Goal: Task Accomplishment & Management: Manage account settings

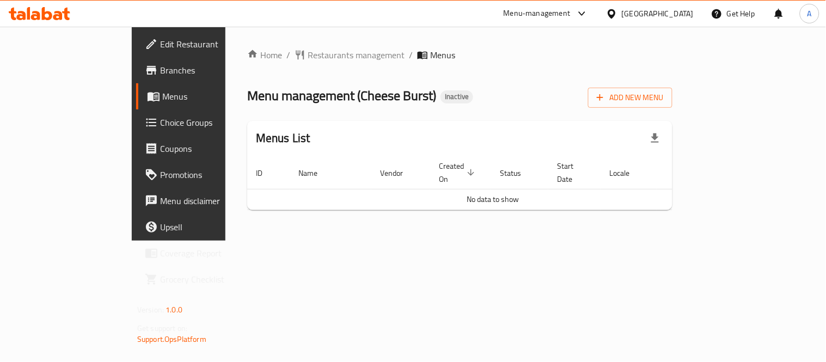
click at [160, 68] on span "Branches" at bounding box center [210, 70] width 101 height 13
click at [605, 96] on icon "button" at bounding box center [600, 97] width 11 height 11
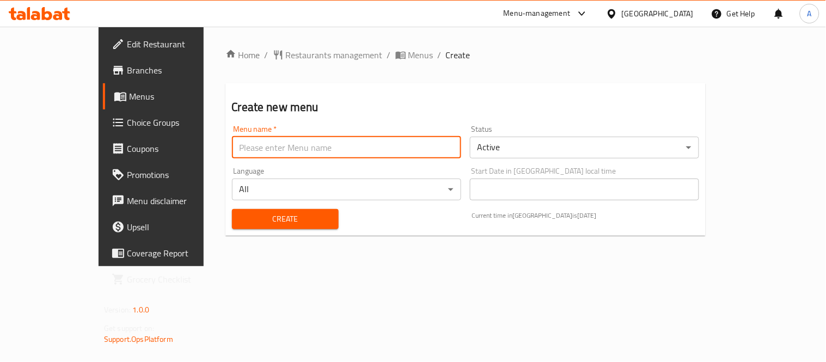
click at [333, 150] on input "text" at bounding box center [346, 148] width 229 height 22
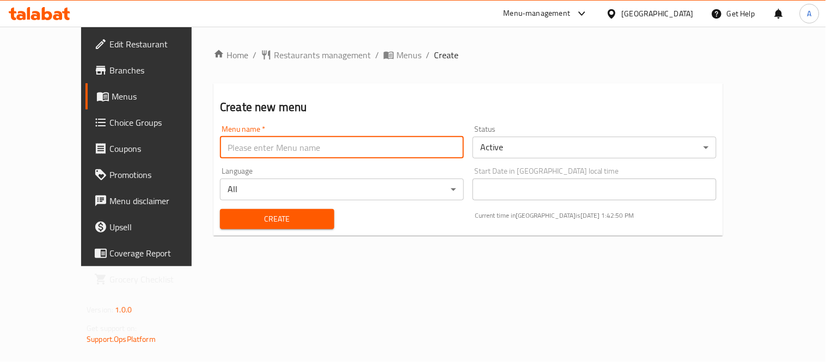
type input "New Menu"
click at [237, 213] on span "Create" at bounding box center [277, 219] width 97 height 14
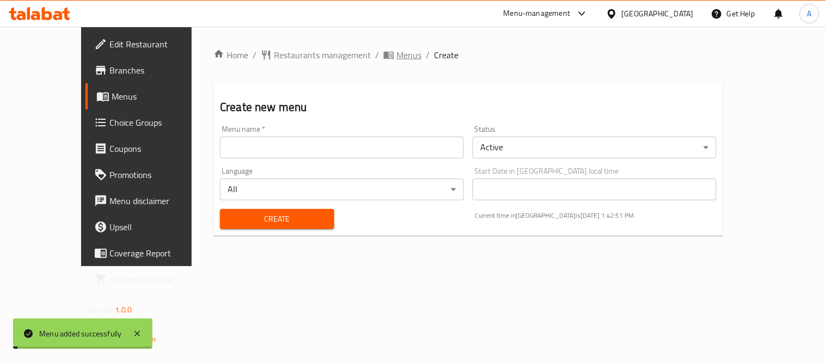
click at [396, 53] on span "Menus" at bounding box center [408, 54] width 25 height 13
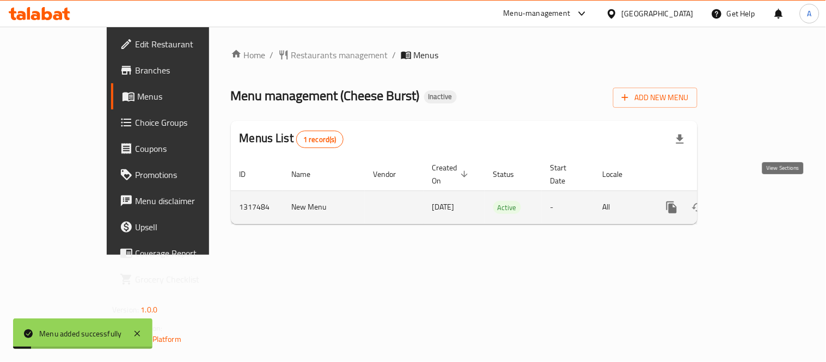
click at [763, 203] on link "enhanced table" at bounding box center [750, 207] width 26 height 26
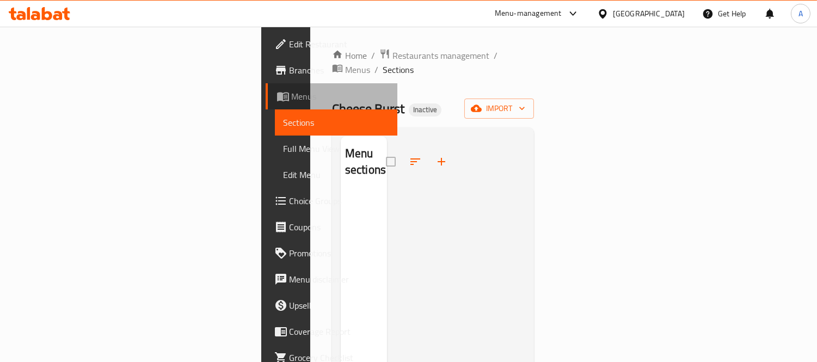
click at [266, 84] on link "Menus" at bounding box center [332, 96] width 132 height 26
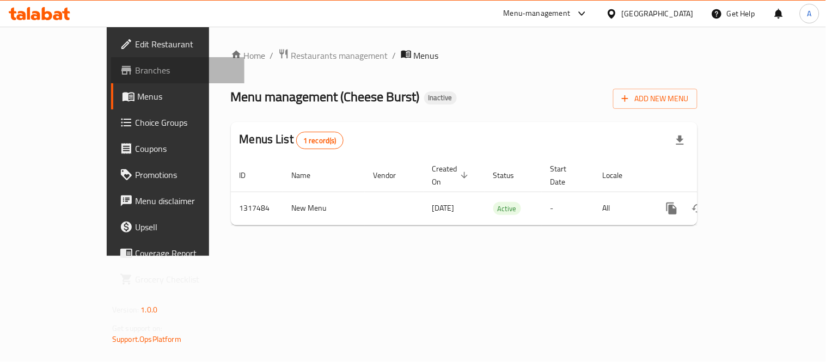
click at [135, 71] on span "Branches" at bounding box center [185, 70] width 101 height 13
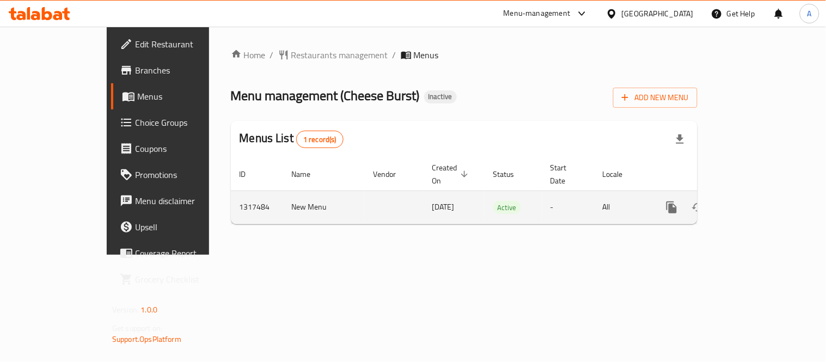
click at [757, 201] on icon "enhanced table" at bounding box center [750, 207] width 13 height 13
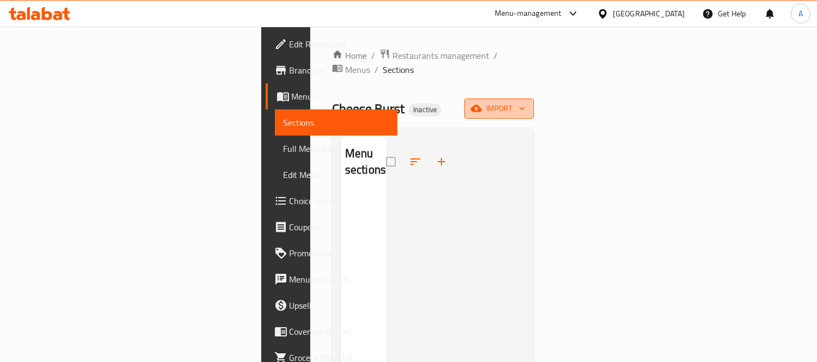
click at [482, 103] on icon "button" at bounding box center [476, 108] width 11 height 11
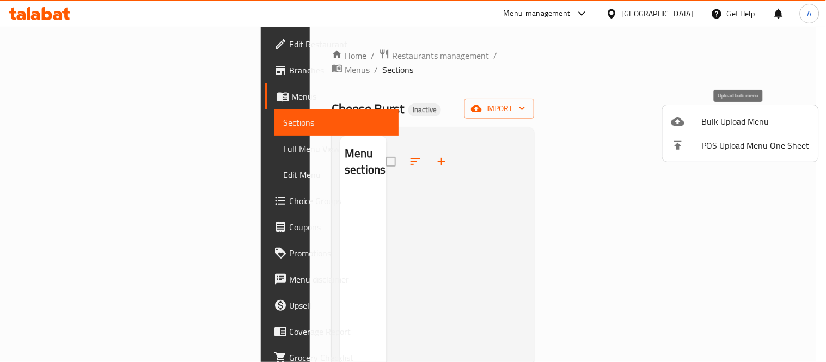
click at [700, 118] on div at bounding box center [686, 121] width 30 height 13
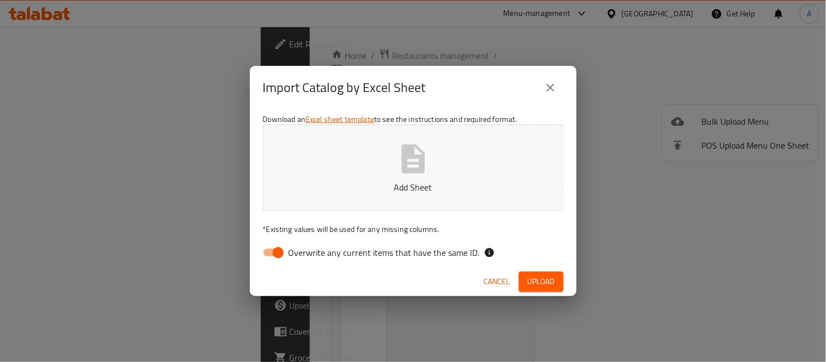
click at [481, 156] on button "Add Sheet" at bounding box center [413, 168] width 301 height 86
click at [268, 246] on input "Overwrite any current items that have the same ID." at bounding box center [278, 252] width 62 height 21
checkbox input "false"
click at [526, 287] on button "Upload" at bounding box center [541, 282] width 45 height 20
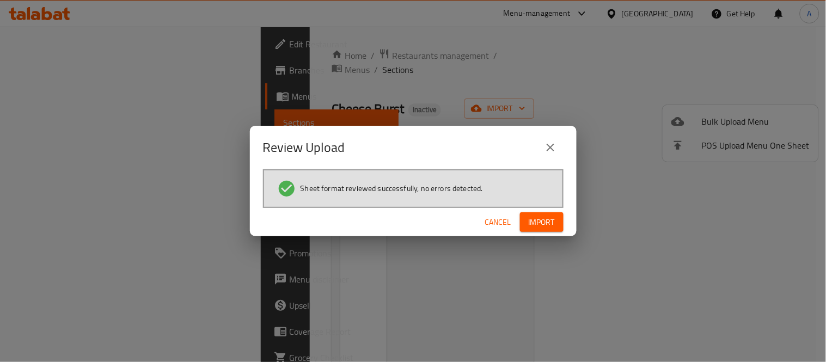
click at [538, 218] on span "Import" at bounding box center [542, 223] width 26 height 14
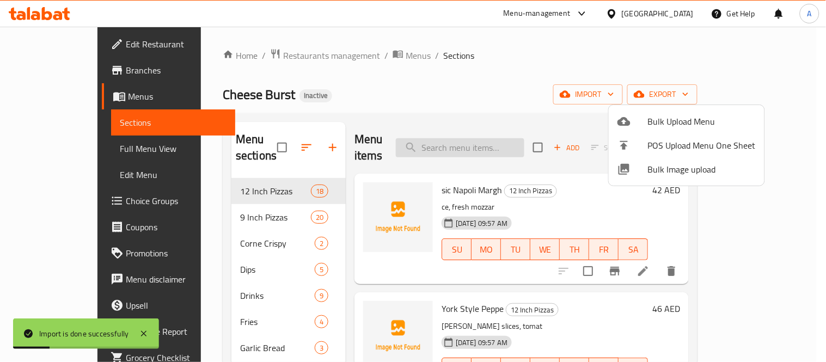
click at [470, 131] on div at bounding box center [413, 181] width 826 height 362
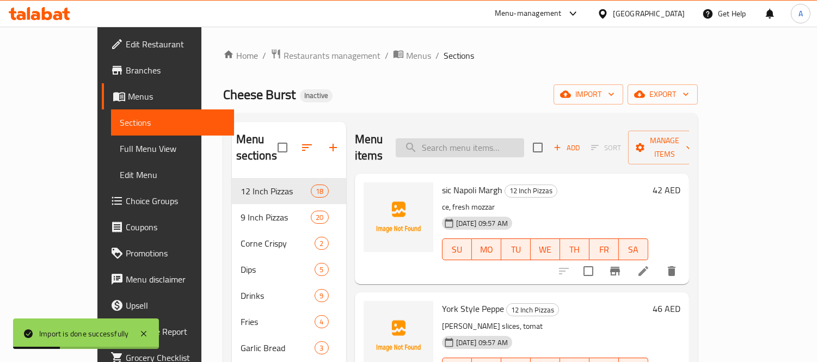
click at [479, 142] on input "search" at bounding box center [460, 147] width 129 height 19
paste input "Bite-sized chicken wing pieces, seasoned and crispy"
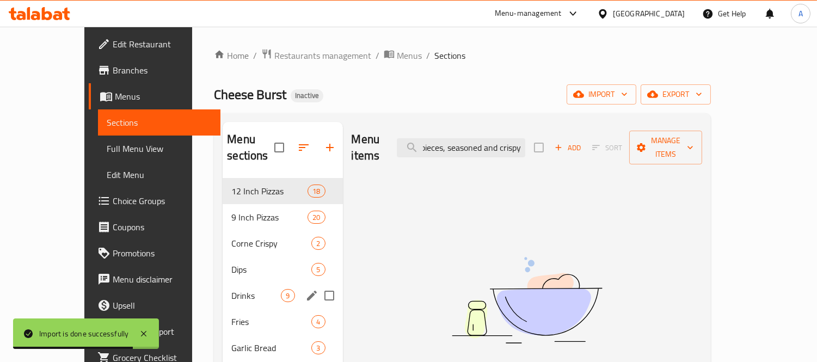
scroll to position [152, 0]
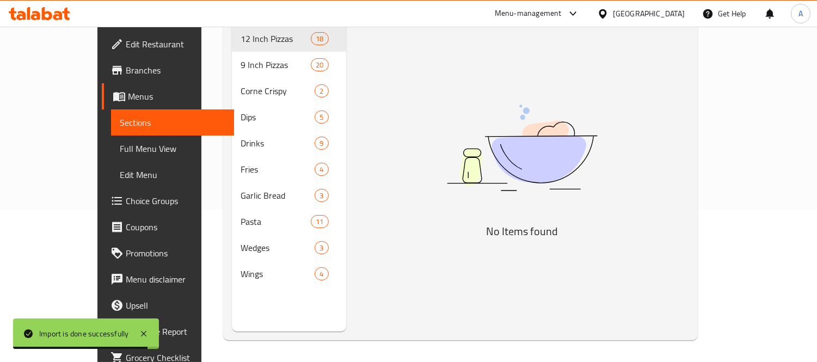
type input "Bite-sized chicken wing pieces, seasoned and crispy"
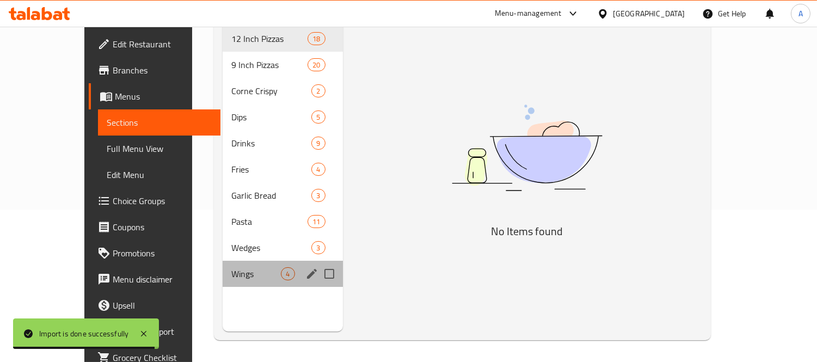
click at [227, 268] on div "Wings 4" at bounding box center [283, 274] width 120 height 26
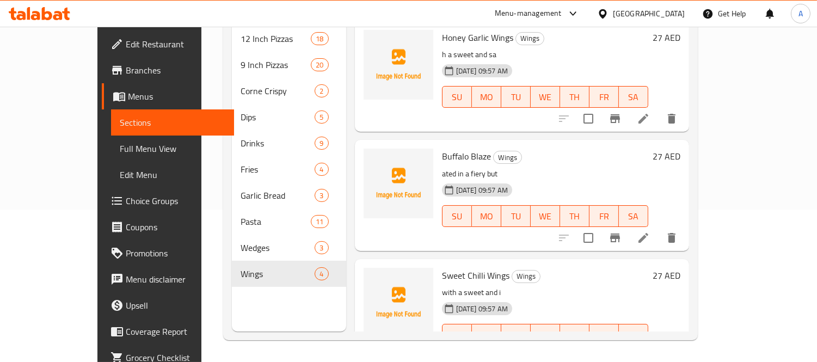
scroll to position [140, 0]
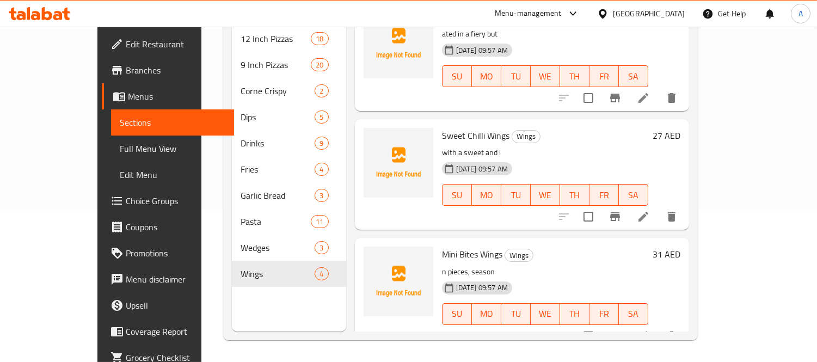
click at [126, 77] on span "Branches" at bounding box center [176, 70] width 100 height 13
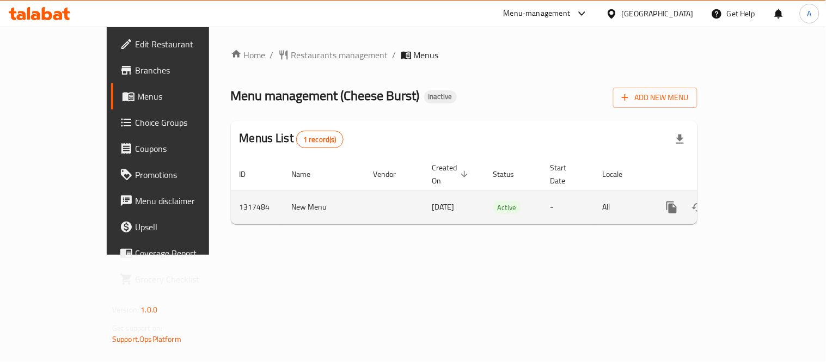
click at [755, 203] on icon "enhanced table" at bounding box center [750, 208] width 10 height 10
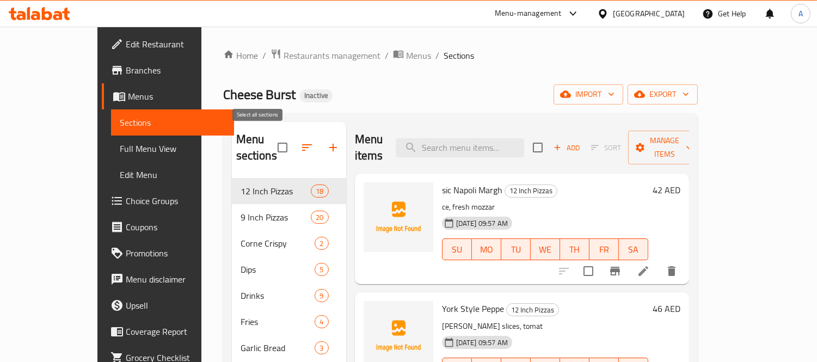
click at [271, 138] on input "checkbox" at bounding box center [282, 147] width 23 height 23
checkbox input "true"
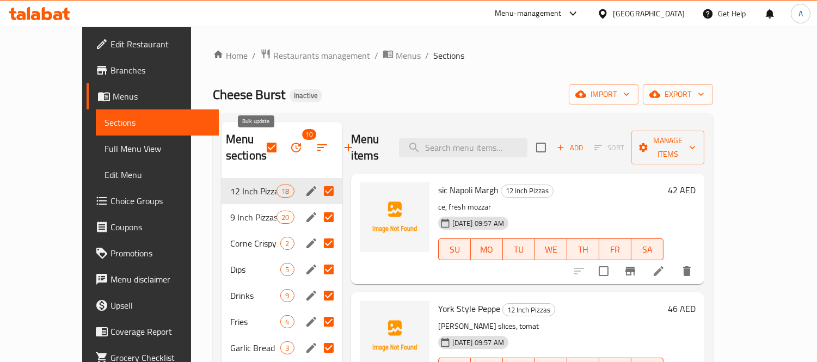
click at [290, 147] on icon "button" at bounding box center [296, 147] width 13 height 13
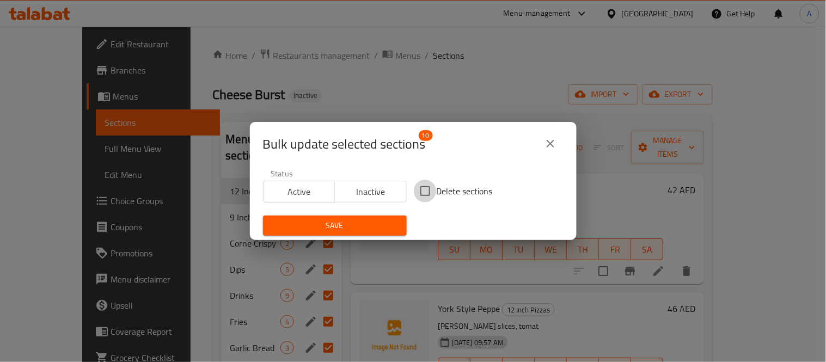
click at [419, 193] on input "Delete sections" at bounding box center [425, 191] width 23 height 23
checkbox input "true"
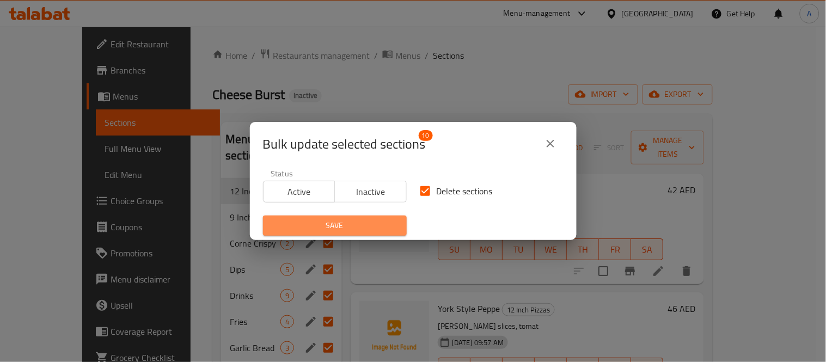
click at [375, 222] on span "Save" at bounding box center [335, 226] width 126 height 14
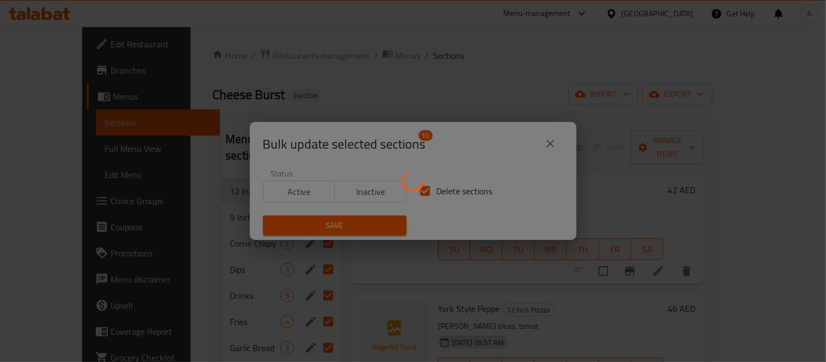
checkbox input "false"
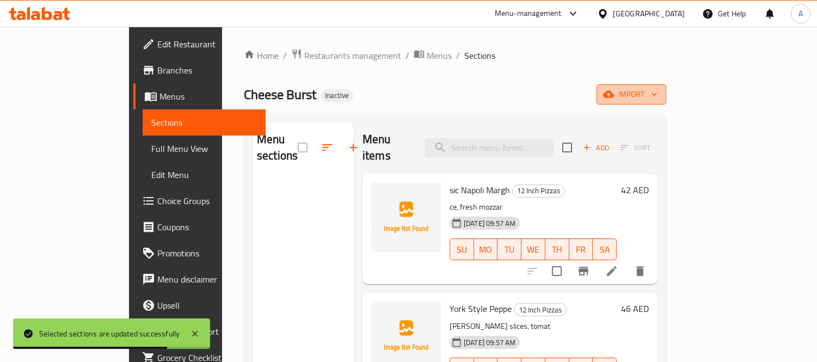
click at [658, 96] on span "import" at bounding box center [631, 95] width 52 height 14
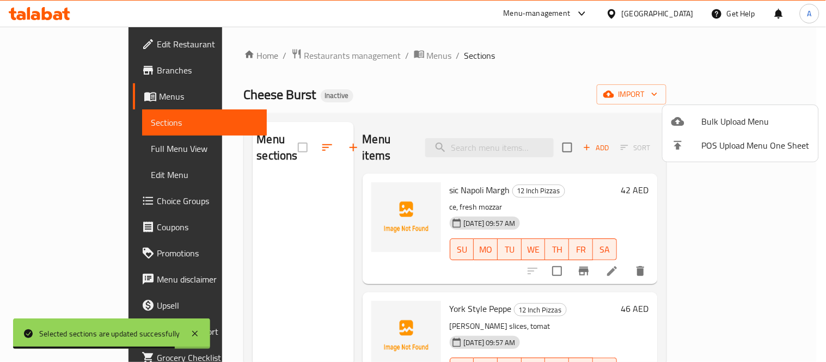
click at [695, 117] on div at bounding box center [686, 121] width 30 height 13
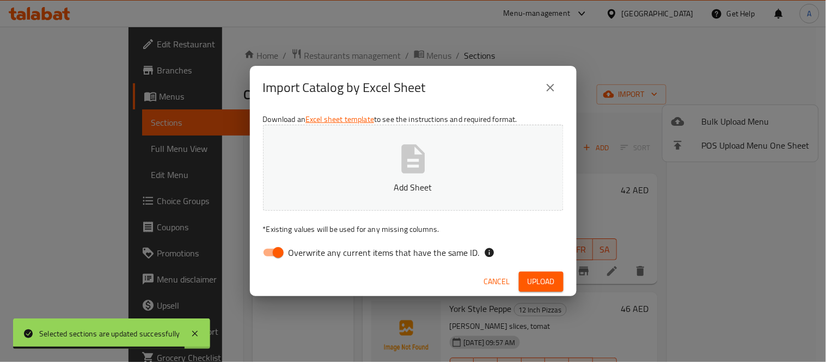
click at [523, 149] on button "Add Sheet" at bounding box center [413, 168] width 301 height 86
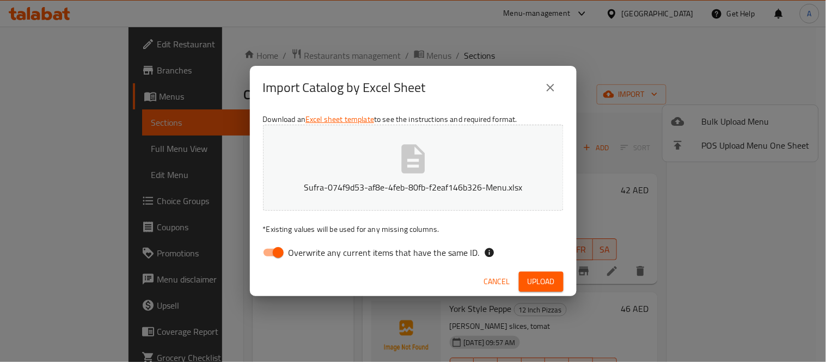
click at [285, 250] on input "Overwrite any current items that have the same ID." at bounding box center [278, 252] width 62 height 21
checkbox input "false"
click at [521, 273] on button "Upload" at bounding box center [541, 282] width 45 height 20
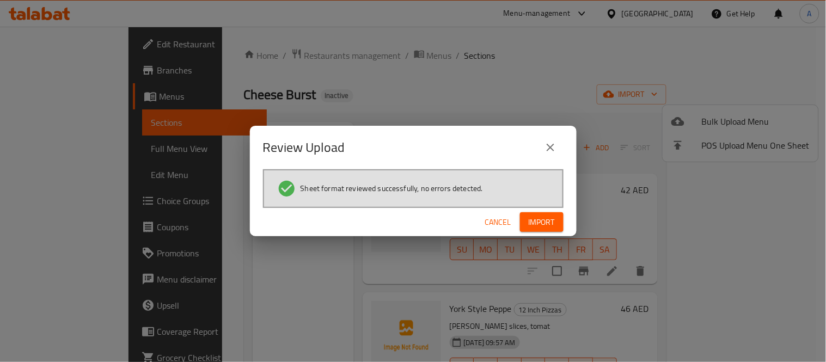
click at [553, 222] on span "Import" at bounding box center [542, 223] width 26 height 14
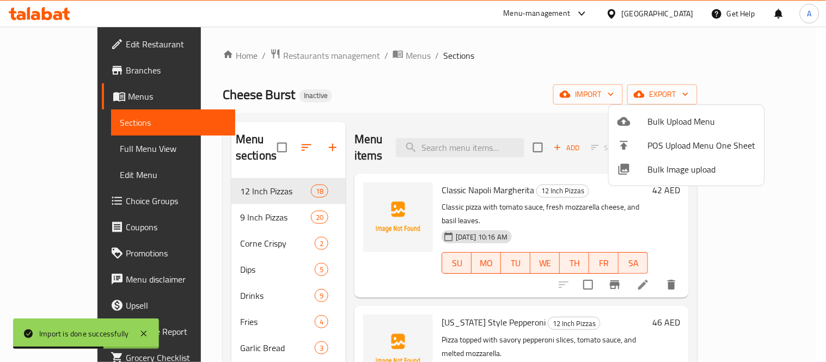
click at [329, 240] on div at bounding box center [413, 181] width 826 height 362
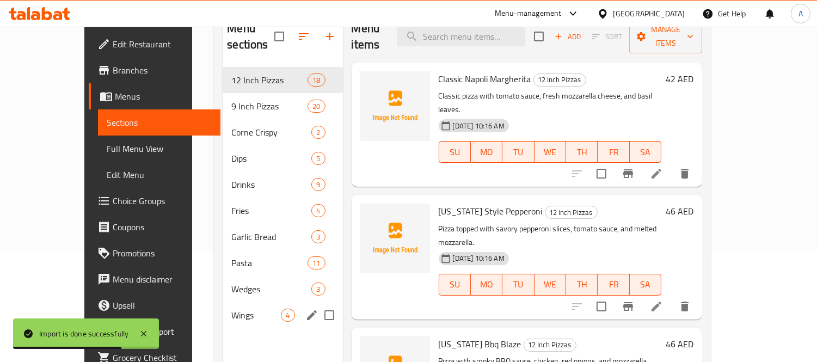
scroll to position [152, 0]
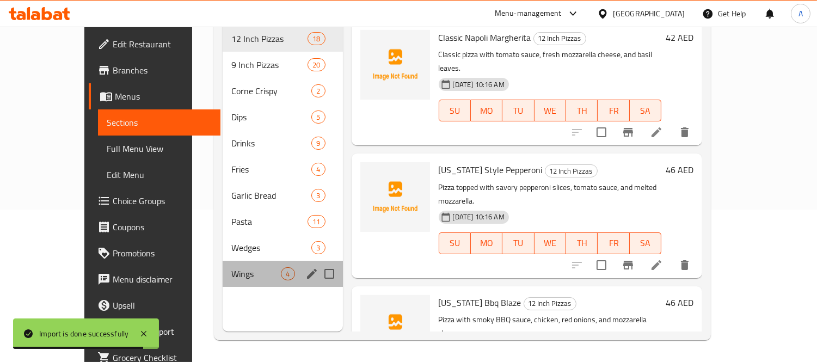
click at [231, 267] on span "Wings" at bounding box center [256, 273] width 50 height 13
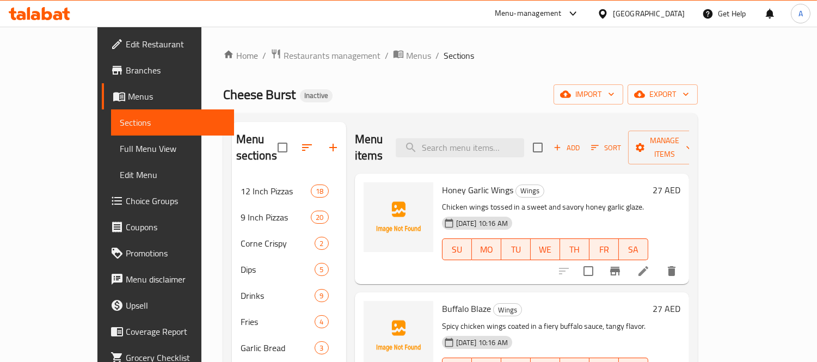
click at [648, 200] on p "Chicken wings tossed in a sweet and savory honey garlic glaze." at bounding box center [545, 207] width 206 height 14
click at [689, 96] on span "export" at bounding box center [663, 95] width 53 height 14
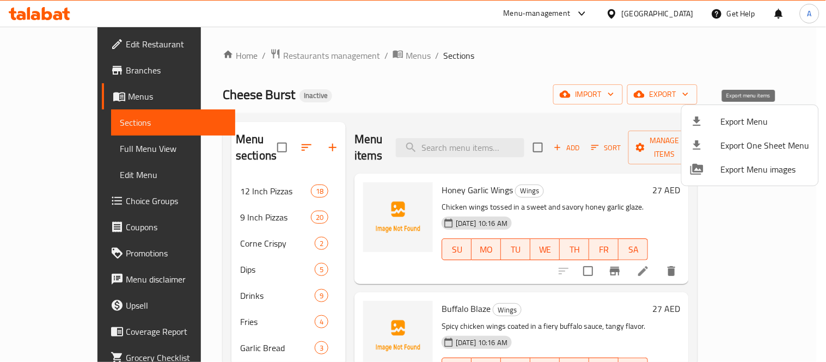
click at [726, 123] on span "Export Menu" at bounding box center [765, 121] width 89 height 13
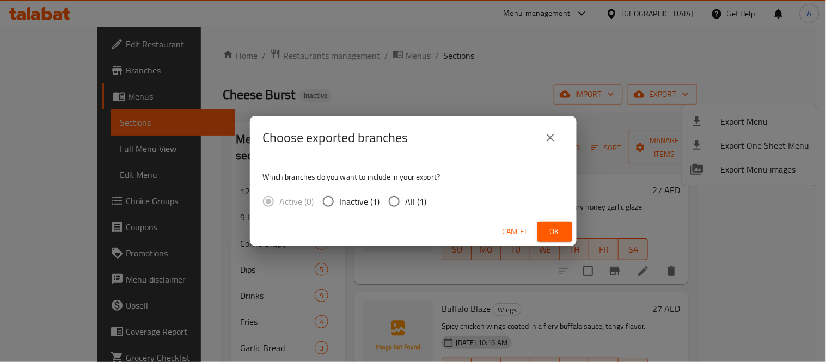
click at [409, 204] on span "All (1)" at bounding box center [416, 201] width 21 height 13
click at [406, 204] on input "All (1)" at bounding box center [394, 201] width 23 height 23
radio input "true"
click at [546, 235] on span "Ok" at bounding box center [554, 232] width 17 height 14
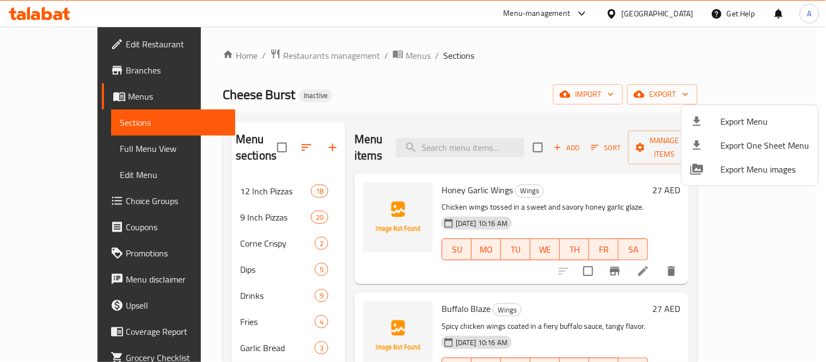
click at [260, 143] on div at bounding box center [413, 181] width 826 height 362
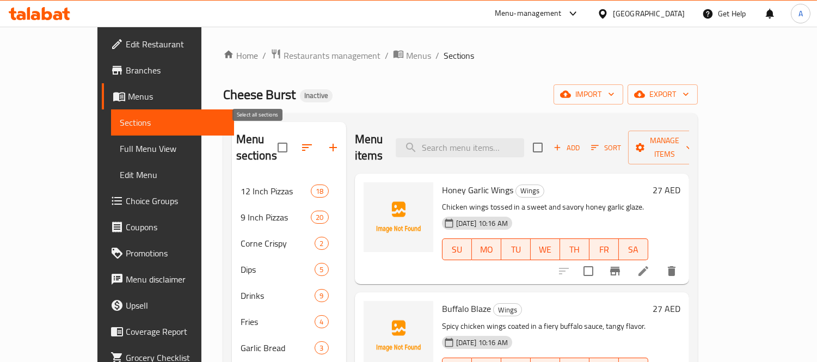
click at [271, 143] on input "checkbox" at bounding box center [282, 147] width 23 height 23
checkbox input "true"
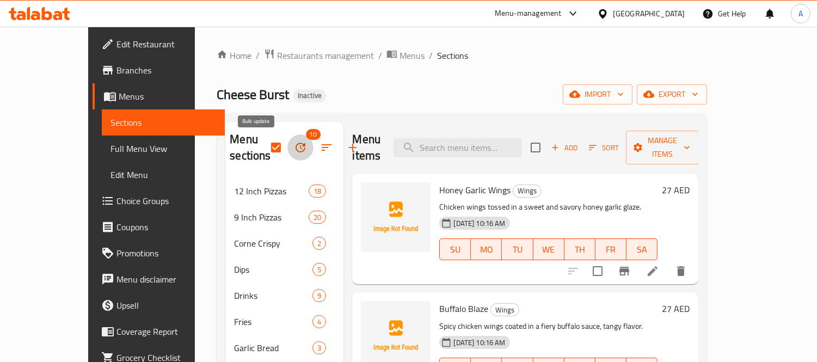
click at [294, 147] on icon "button" at bounding box center [300, 147] width 13 height 13
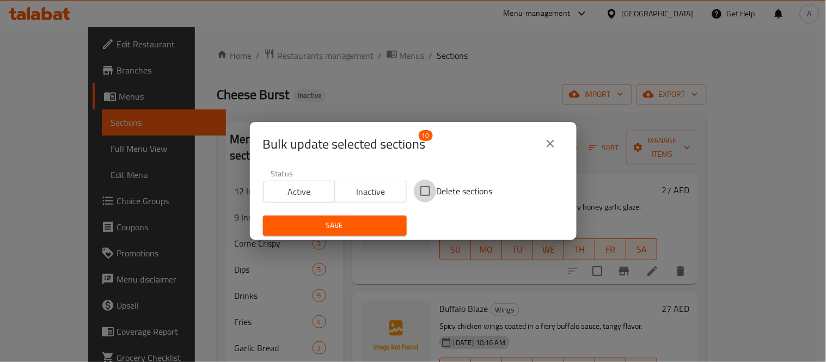
drag, startPoint x: 425, startPoint y: 199, endPoint x: 370, endPoint y: 221, distance: 58.4
click at [425, 199] on input "Delete sections" at bounding box center [425, 191] width 23 height 23
checkbox input "true"
click at [363, 221] on span "Save" at bounding box center [335, 226] width 126 height 14
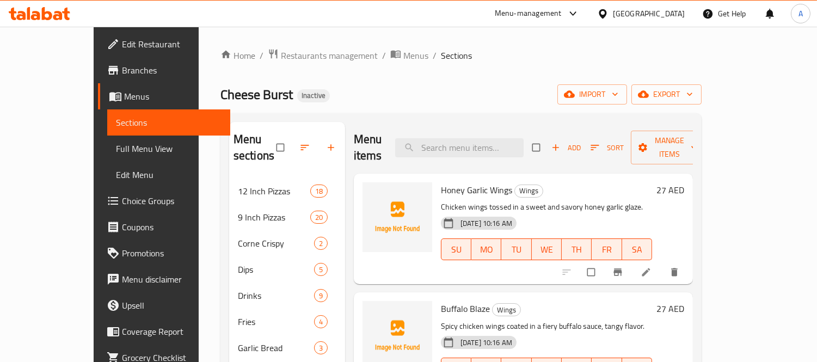
click at [384, 104] on div "Cheese Burst Inactive import export" at bounding box center [461, 94] width 481 height 20
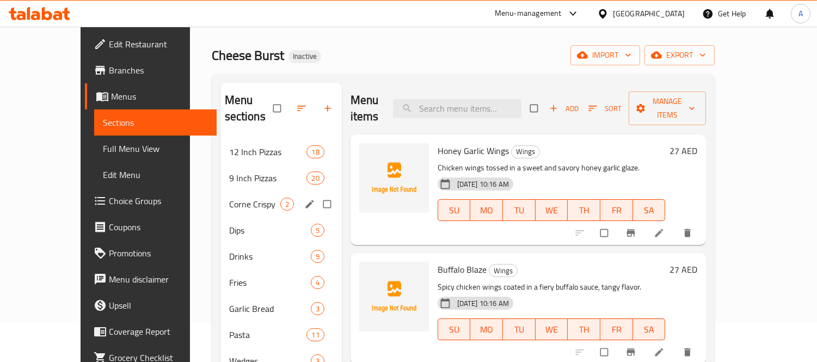
scroll to position [60, 0]
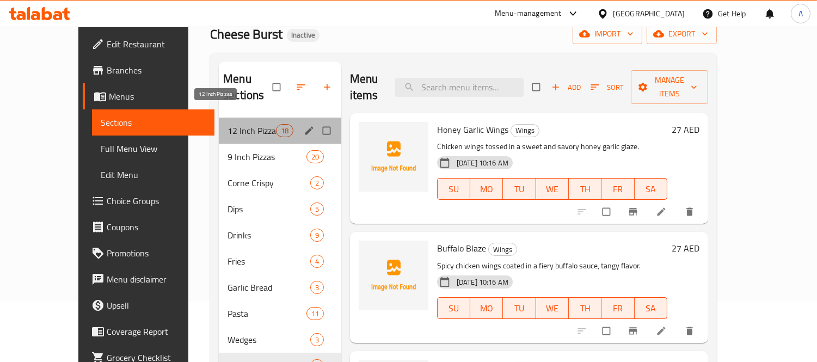
click at [232, 124] on span "12 Inch Pizzas" at bounding box center [252, 130] width 48 height 13
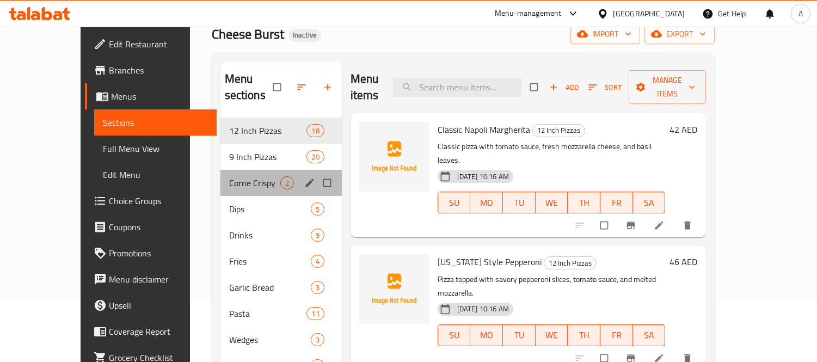
click at [221, 170] on div "Corne Crispy 2" at bounding box center [281, 183] width 121 height 26
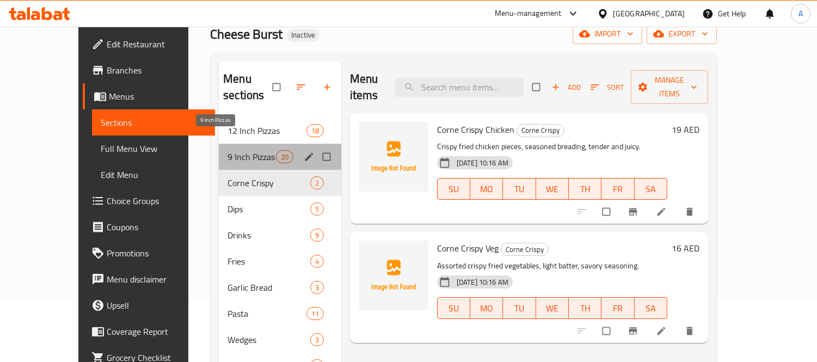
click at [228, 150] on span "9 Inch Pizzas" at bounding box center [252, 156] width 48 height 13
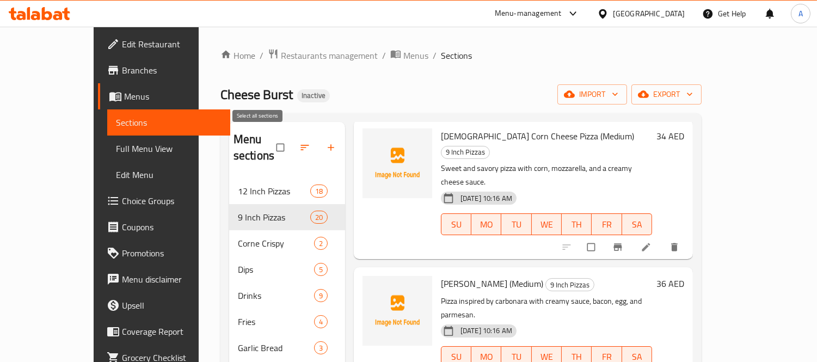
click at [270, 139] on input "checkbox" at bounding box center [281, 147] width 23 height 21
checkbox input "true"
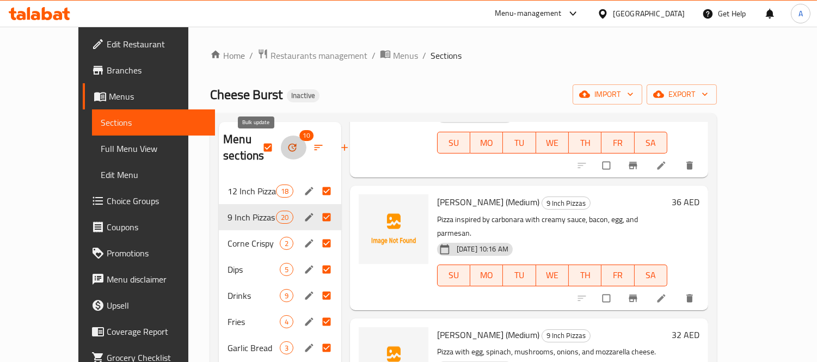
click at [289, 151] on icon "button" at bounding box center [293, 148] width 8 height 8
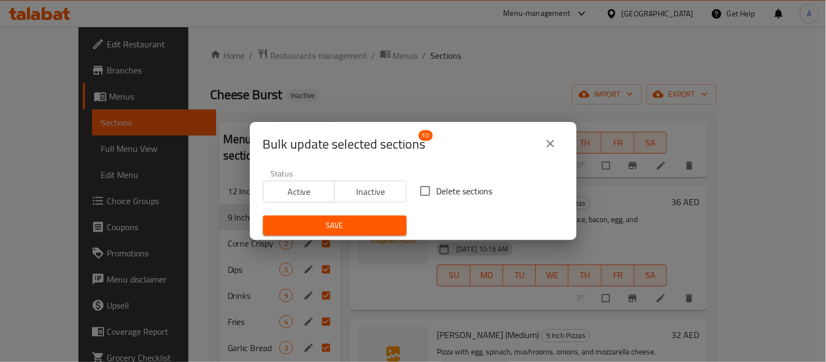
click at [418, 189] on input "Delete sections" at bounding box center [425, 191] width 23 height 23
checkbox input "true"
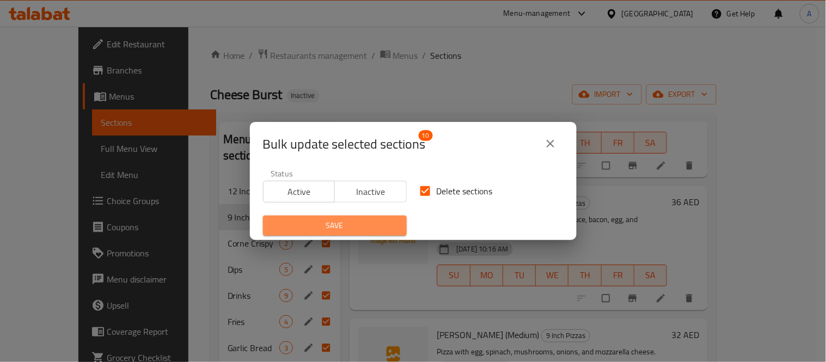
click at [360, 224] on span "Save" at bounding box center [335, 226] width 126 height 14
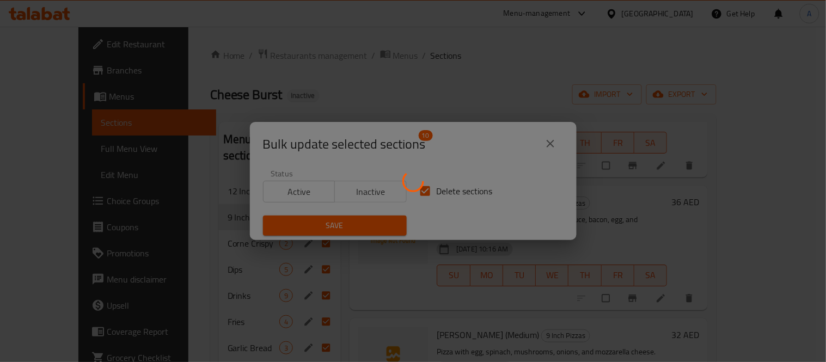
checkbox input "false"
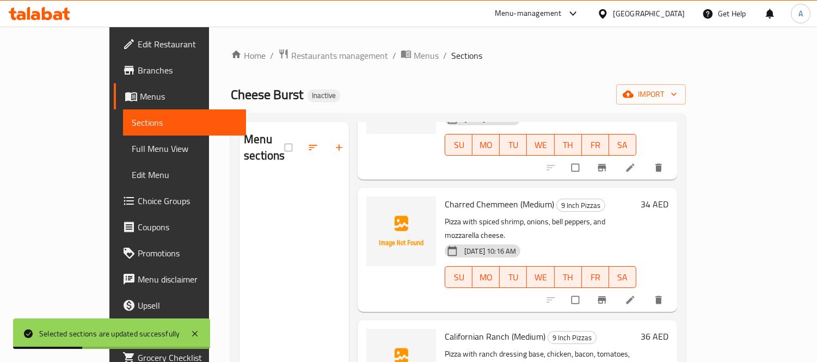
scroll to position [651, 0]
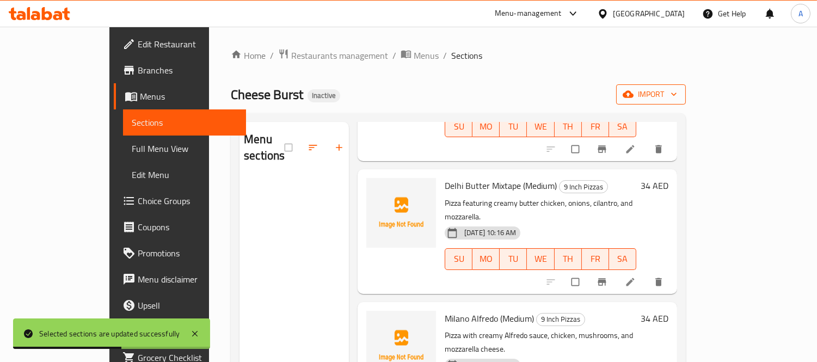
click at [677, 101] on span "import" at bounding box center [651, 95] width 52 height 14
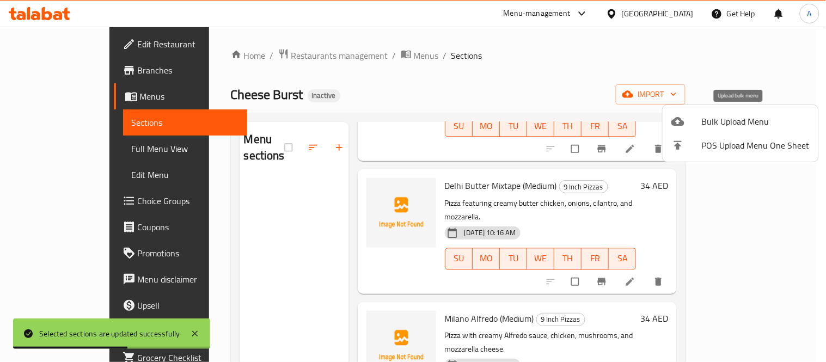
click at [726, 118] on span "Bulk Upload Menu" at bounding box center [756, 121] width 108 height 13
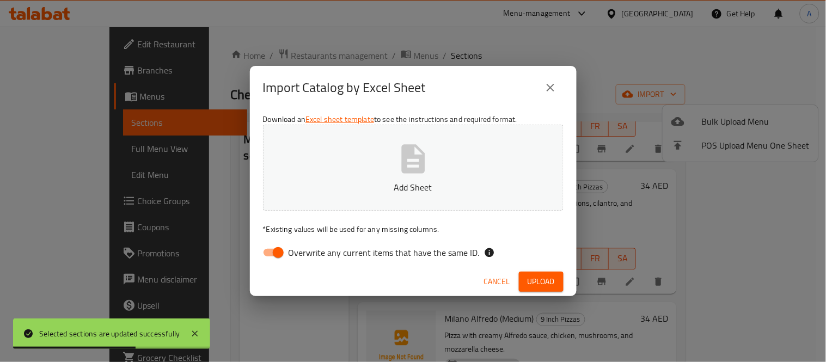
click at [424, 168] on icon "button" at bounding box center [412, 158] width 23 height 29
click at [285, 262] on input "Overwrite any current items that have the same ID." at bounding box center [278, 252] width 62 height 21
checkbox input "false"
click at [541, 292] on div "Cancel Upload" at bounding box center [413, 281] width 327 height 29
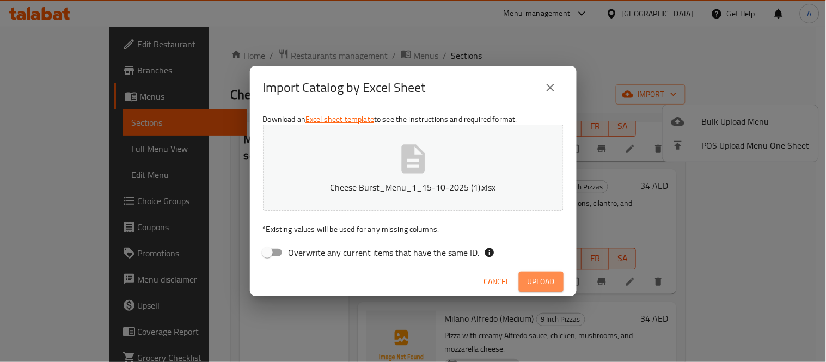
click at [529, 279] on span "Upload" at bounding box center [541, 282] width 27 height 14
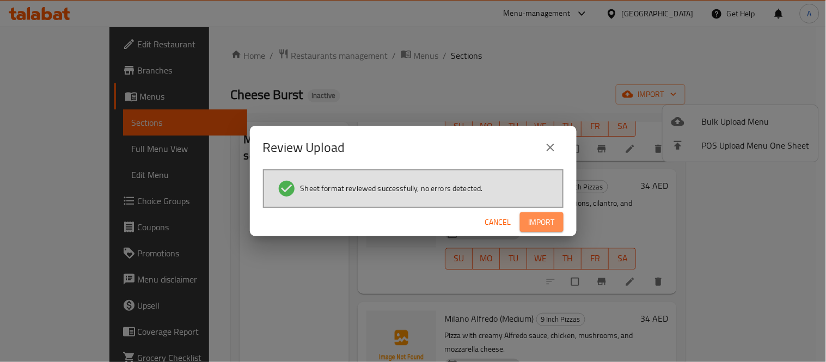
click at [537, 224] on span "Import" at bounding box center [542, 223] width 26 height 14
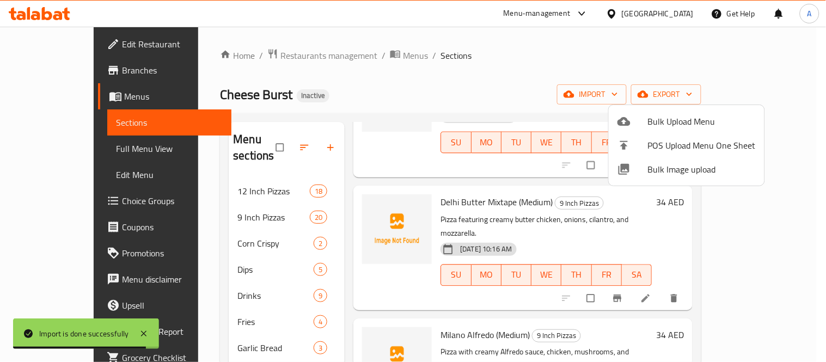
click at [268, 170] on div at bounding box center [413, 181] width 826 height 362
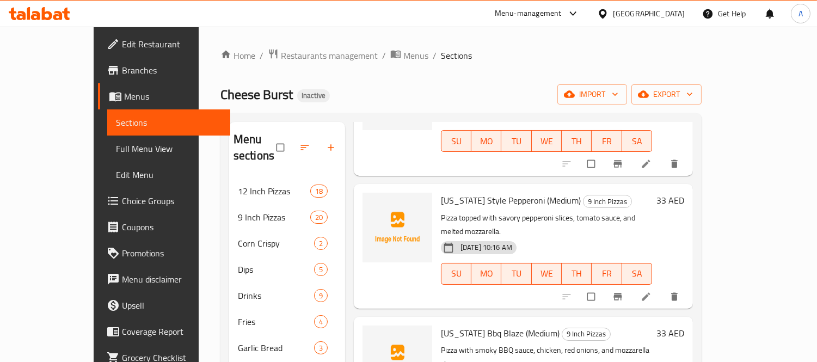
scroll to position [0, 0]
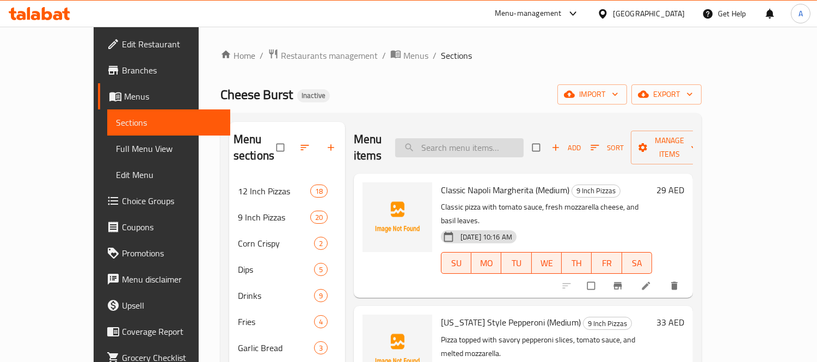
click at [500, 140] on input "search" at bounding box center [459, 147] width 129 height 19
paste input "[PERSON_NAME]"
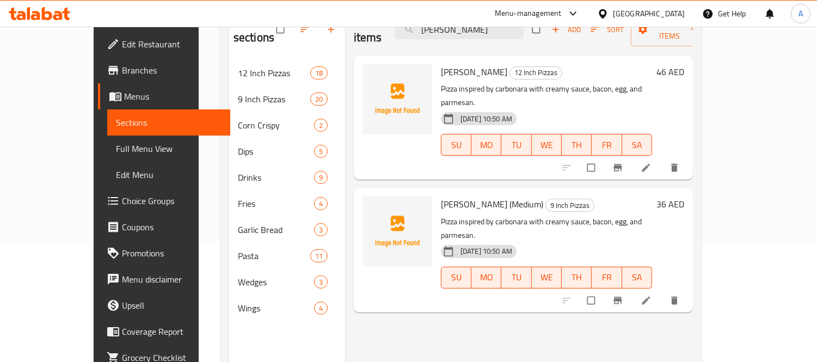
scroll to position [121, 0]
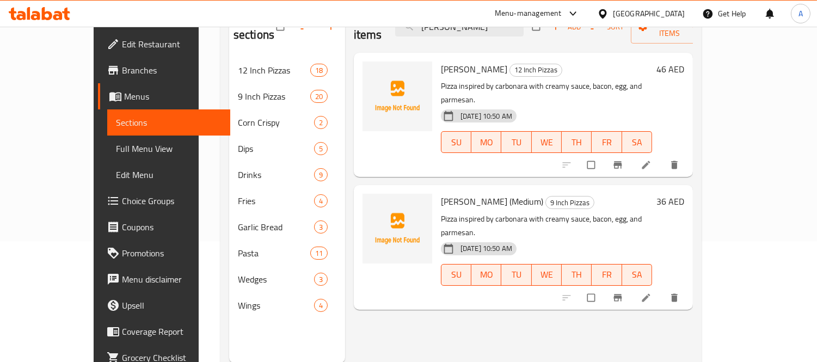
type input "[PERSON_NAME]"
click at [604, 287] on input "checkbox" at bounding box center [592, 297] width 23 height 21
checkbox input "true"
click at [604, 155] on input "checkbox" at bounding box center [592, 165] width 23 height 21
checkbox input "true"
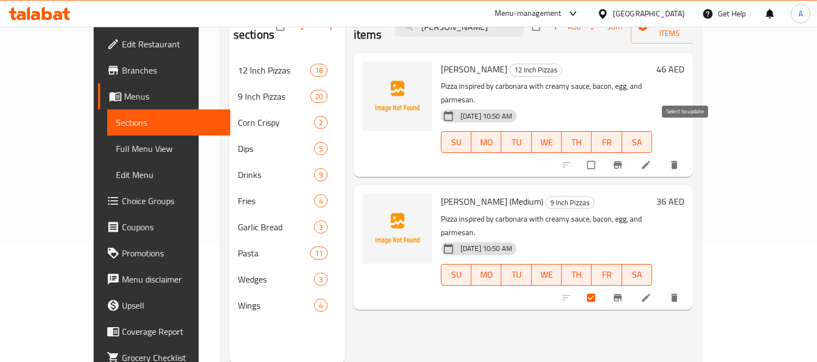
checkbox input "true"
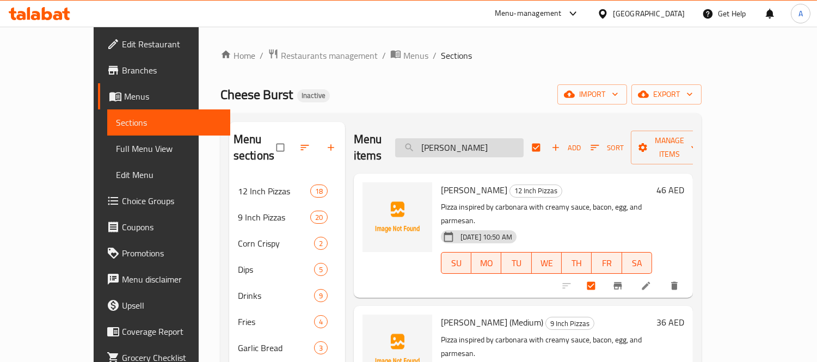
click at [524, 139] on input "[PERSON_NAME]" at bounding box center [459, 147] width 129 height 19
paste input "Brooklyn Meat Supreme"
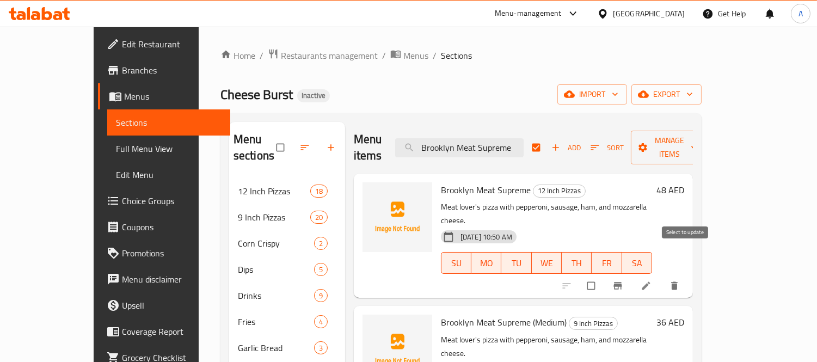
type input "Brooklyn Meat Supreme"
click at [604, 276] on input "checkbox" at bounding box center [592, 286] width 23 height 21
checkbox input "true"
checkbox input "false"
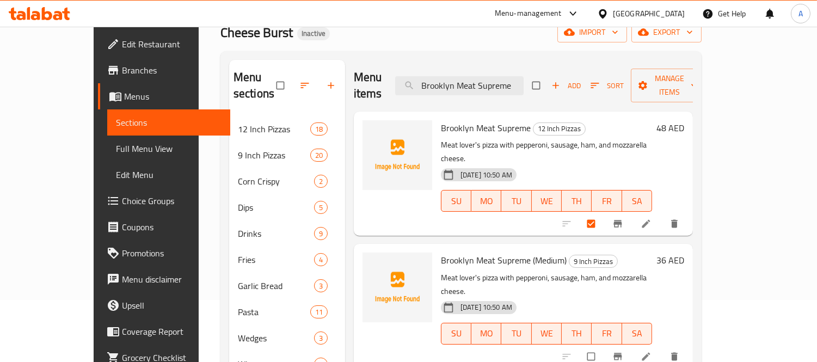
scroll to position [121, 0]
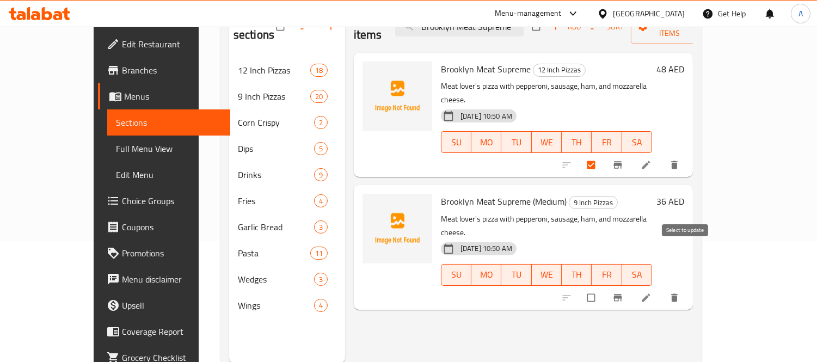
click at [604, 287] on input "checkbox" at bounding box center [592, 297] width 23 height 21
checkbox input "true"
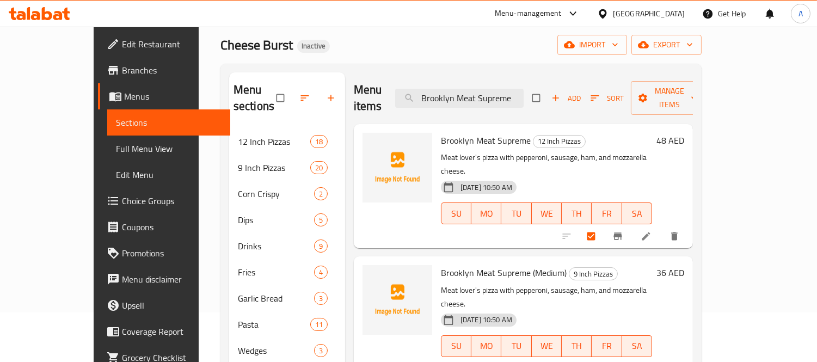
scroll to position [0, 0]
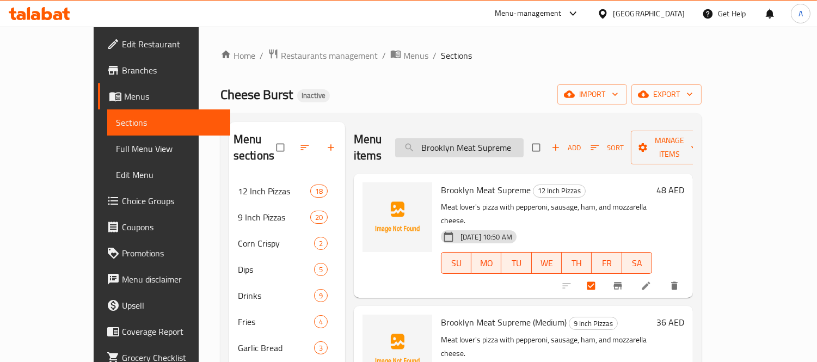
click at [520, 138] on input "Brooklyn Meat Supreme" at bounding box center [459, 147] width 129 height 19
paste input "Creamy Chicken Carbonara Pasta"
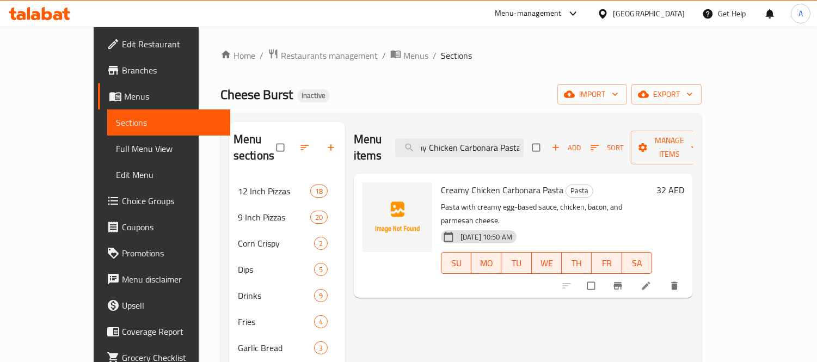
type input "Creamy Chicken Carbonara Pasta"
click at [604, 276] on input "checkbox" at bounding box center [592, 286] width 23 height 21
checkbox input "true"
click at [708, 149] on button "Manage items" at bounding box center [669, 148] width 77 height 34
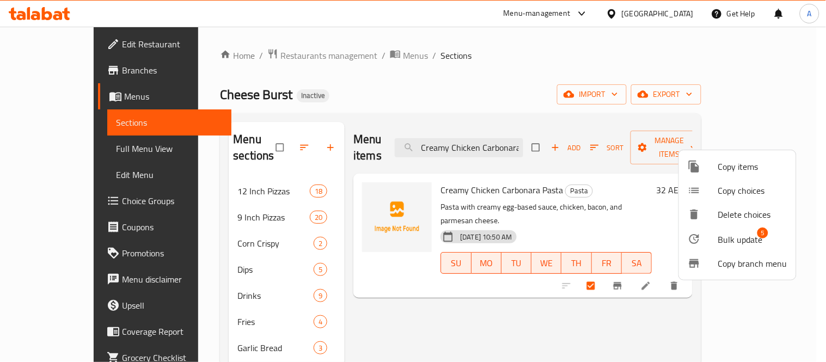
click at [754, 240] on span "Bulk update" at bounding box center [740, 239] width 45 height 13
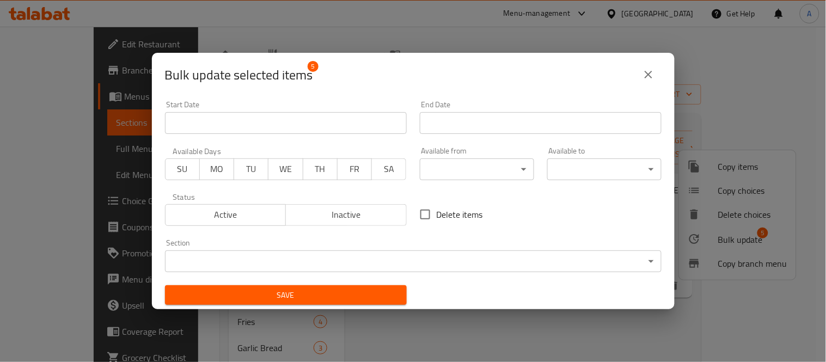
click at [437, 223] on label "Delete items" at bounding box center [448, 214] width 69 height 23
click at [437, 223] on input "Delete items" at bounding box center [425, 214] width 23 height 23
checkbox input "true"
click at [376, 301] on span "Save" at bounding box center [286, 296] width 224 height 14
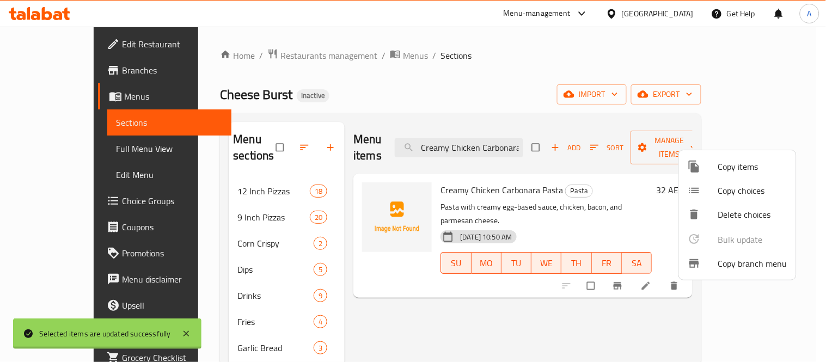
checkbox input "false"
click at [398, 82] on div at bounding box center [413, 181] width 826 height 362
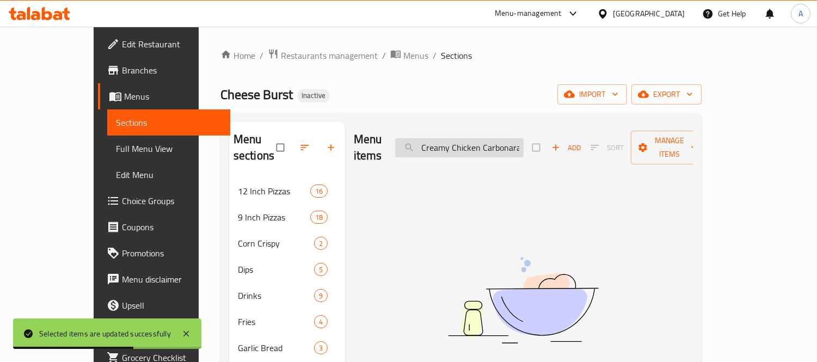
click at [463, 138] on input "Creamy Chicken Carbonara Pasta" at bounding box center [459, 147] width 129 height 19
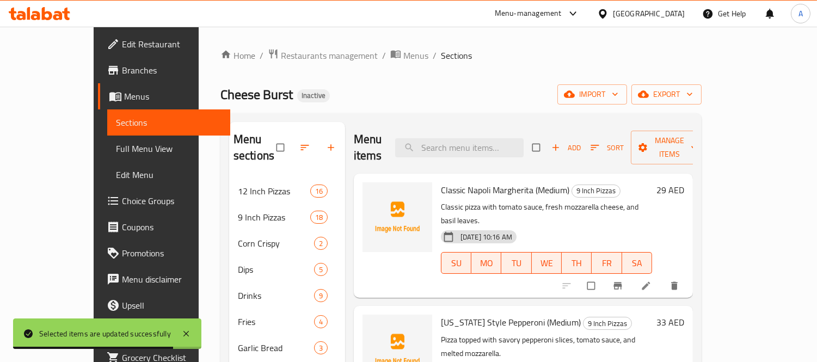
click at [425, 111] on div "Home / Restaurants management / Menus / Sections Cheese Burst Inactive import e…" at bounding box center [461, 270] width 481 height 444
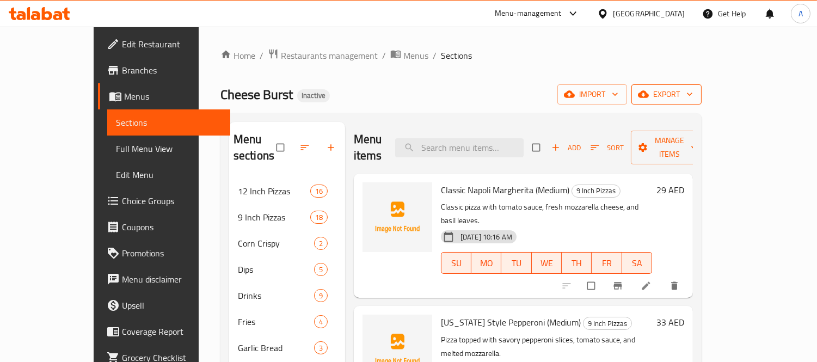
click at [695, 90] on icon "button" at bounding box center [689, 94] width 11 height 11
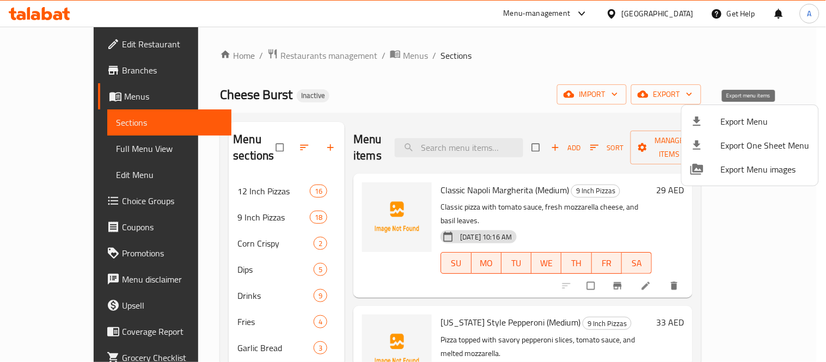
click at [712, 128] on li "Export Menu" at bounding box center [750, 121] width 137 height 24
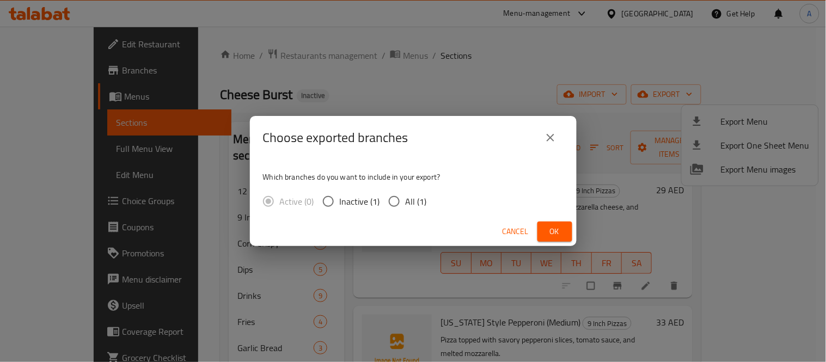
click at [426, 202] on div "Active (0) Inactive (1) All (1)" at bounding box center [349, 201] width 173 height 23
click at [418, 201] on span "All (1)" at bounding box center [416, 201] width 21 height 13
click at [406, 201] on input "All (1)" at bounding box center [394, 201] width 23 height 23
radio input "true"
click at [561, 227] on span "Ok" at bounding box center [554, 232] width 17 height 14
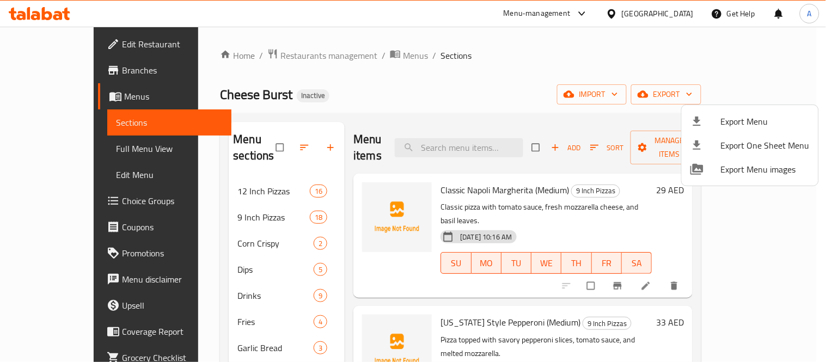
click at [76, 44] on div at bounding box center [413, 181] width 826 height 362
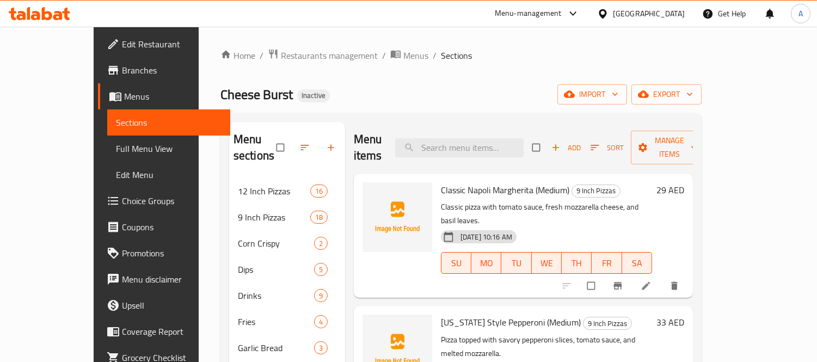
click at [122, 44] on span "Edit Restaurant" at bounding box center [172, 44] width 100 height 13
